Goal: Transaction & Acquisition: Subscribe to service/newsletter

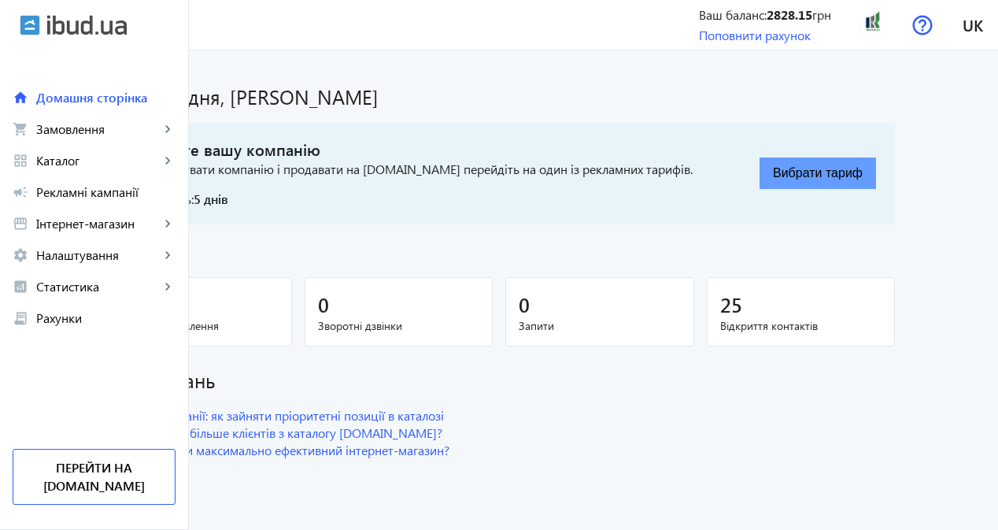
click at [876, 182] on button "Вибрати тариф" at bounding box center [817, 172] width 116 height 31
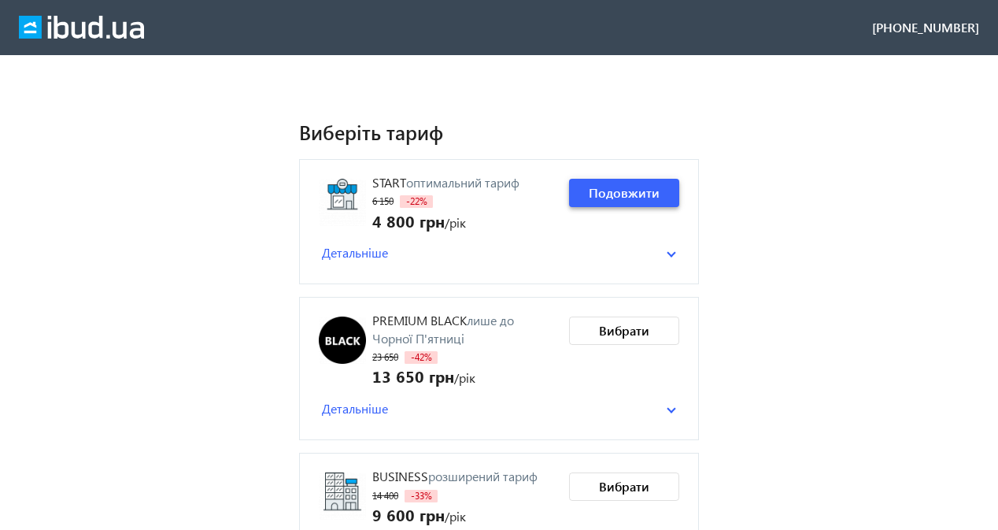
click at [623, 185] on span "Подовжити" at bounding box center [624, 192] width 71 height 17
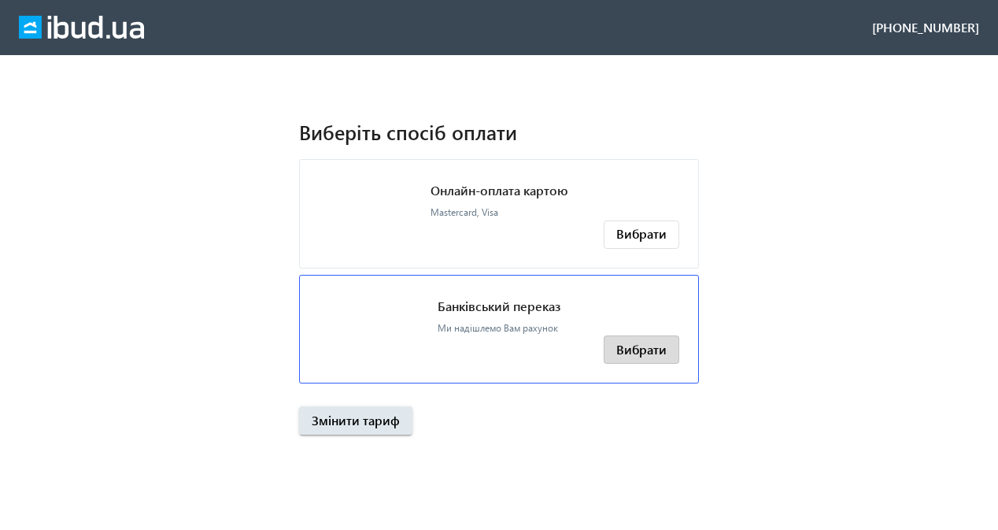
click at [646, 349] on span "Вибрати" at bounding box center [641, 349] width 50 height 17
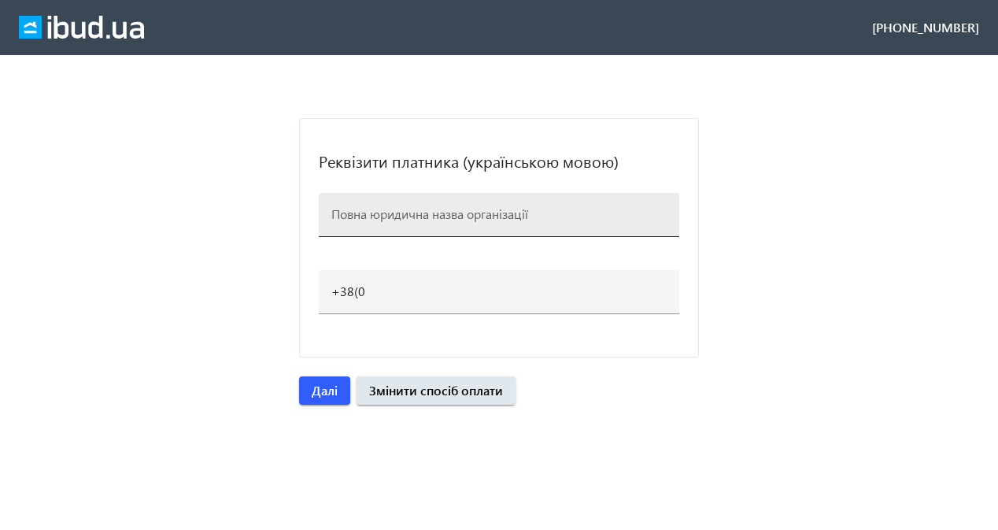
click at [417, 208] on input at bounding box center [498, 213] width 335 height 17
paste input "Приватне підприємство Креатор ДМ"
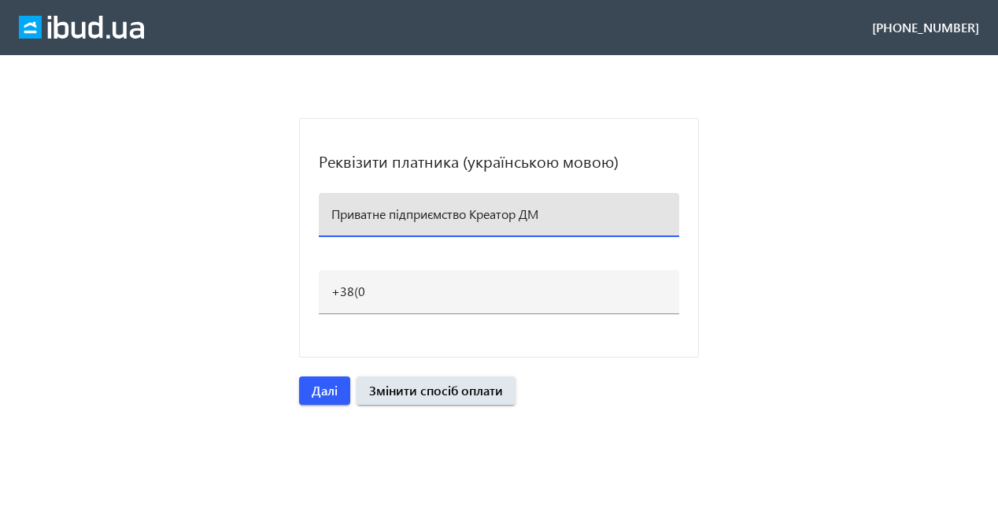
type input "Приватне підприємство Креатор ДМ"
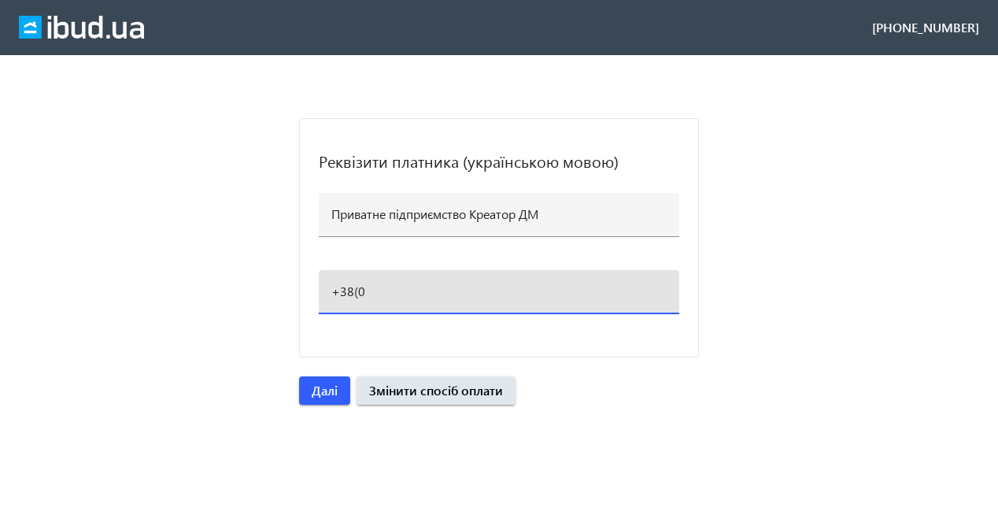
click at [379, 290] on input "+38(0" at bounding box center [498, 291] width 335 height 17
type input "+38(067)490-64-84"
click at [339, 392] on span "button" at bounding box center [324, 390] width 51 height 38
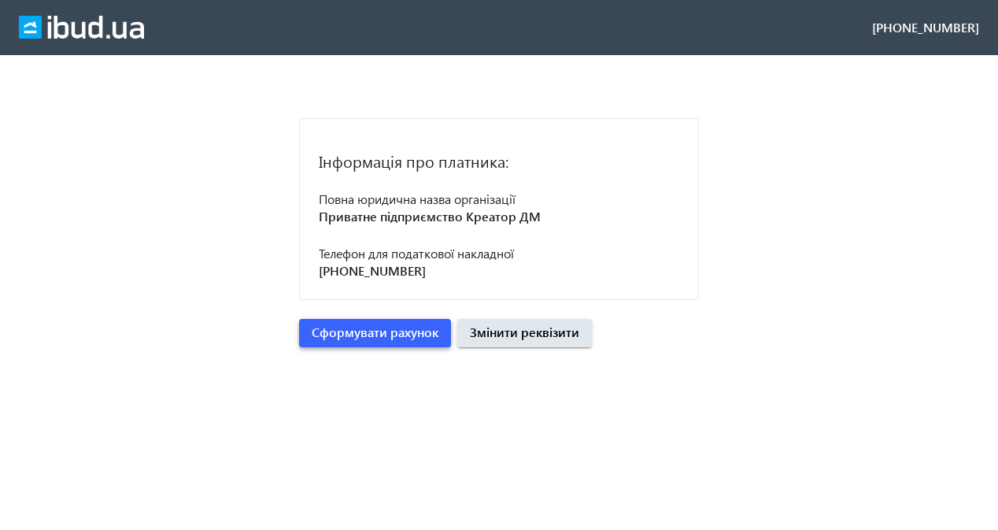
click at [389, 335] on span "Сформувати рахунок" at bounding box center [375, 331] width 127 height 17
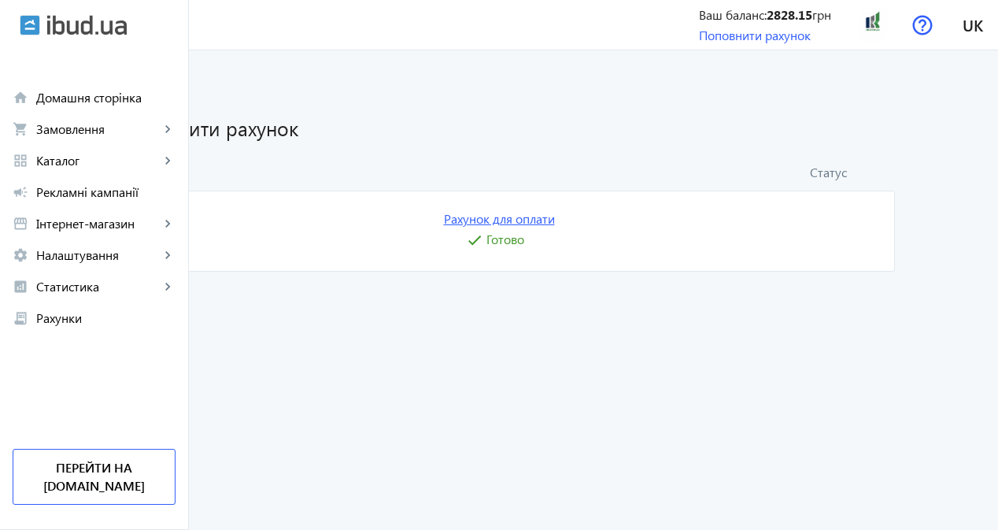
click at [555, 224] on link "Рахунок для оплати" at bounding box center [499, 218] width 111 height 17
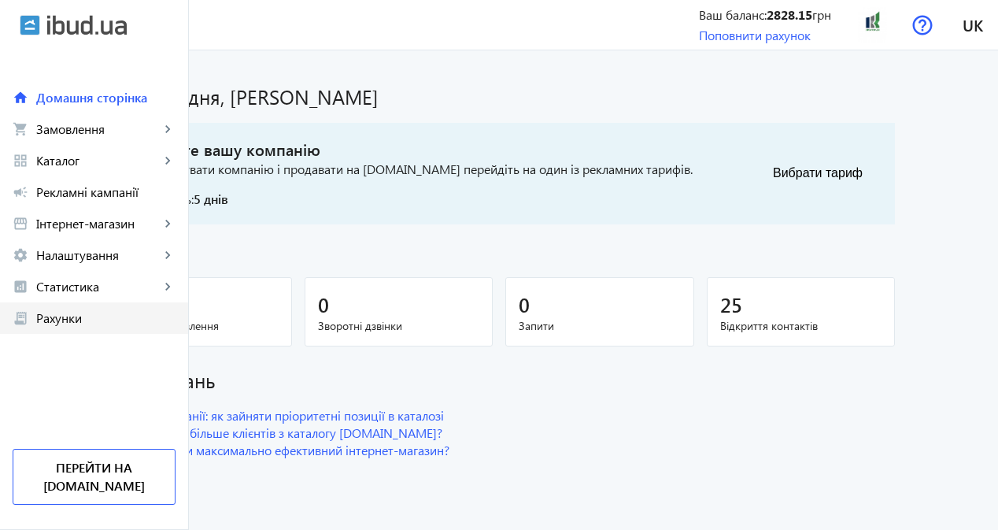
click at [94, 310] on span "Рахунки" at bounding box center [105, 318] width 139 height 16
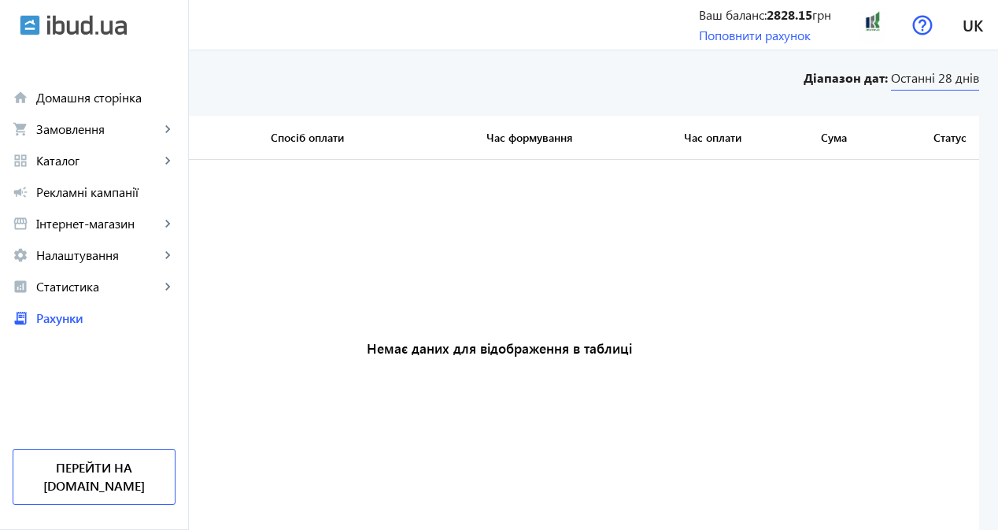
click at [909, 86] on span "Останні 28 днів" at bounding box center [935, 79] width 88 height 21
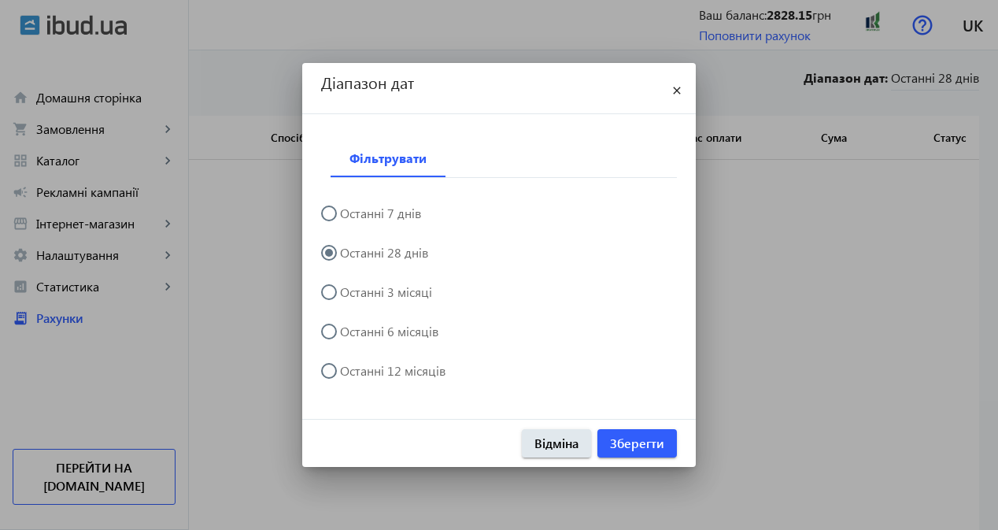
click at [418, 377] on label "Останні 12 місяців" at bounding box center [391, 370] width 109 height 13
click at [353, 377] on input "Останні 12 місяців" at bounding box center [336, 378] width 31 height 31
radio input "true"
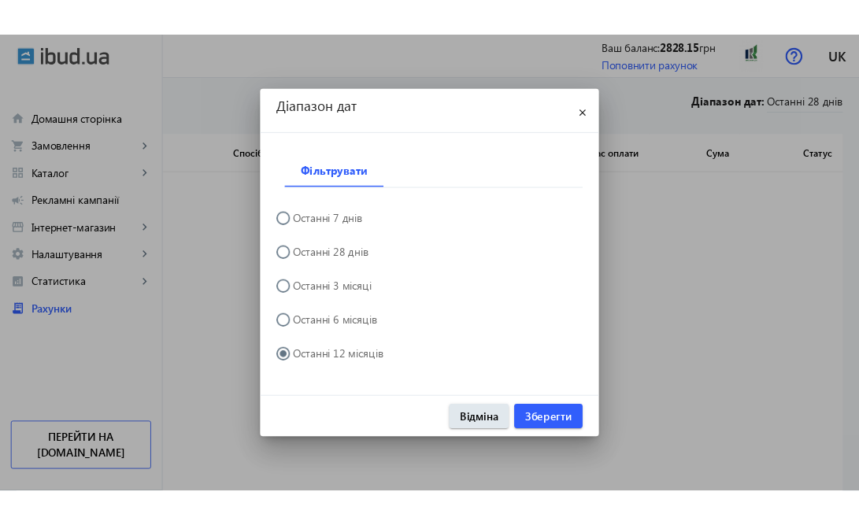
scroll to position [1, 0]
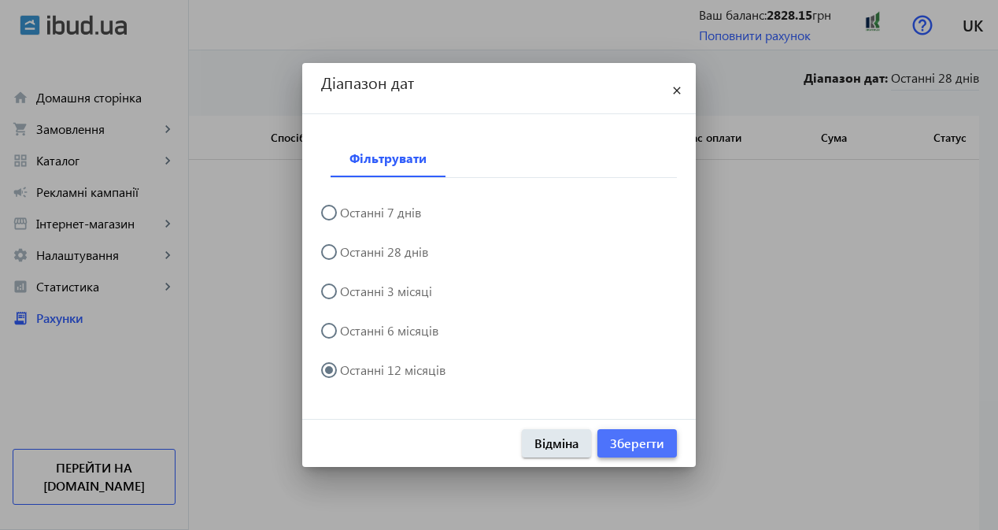
click at [637, 450] on span "Зберегти" at bounding box center [637, 442] width 54 height 17
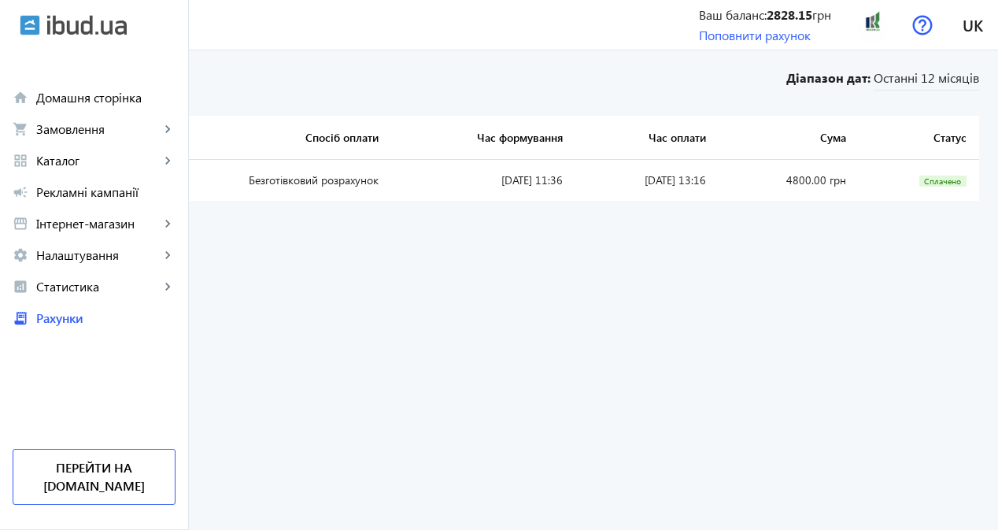
click at [76, 176] on link "UA-5881" at bounding box center [53, 179] width 45 height 15
